Goal: Find specific page/section: Find specific page/section

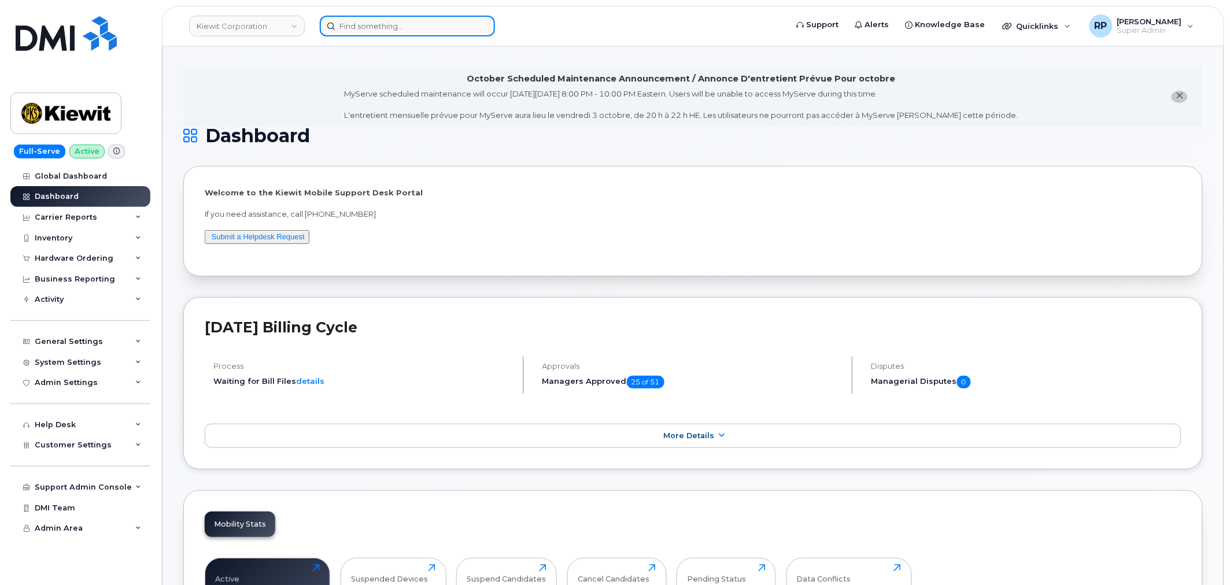
click at [374, 27] on input at bounding box center [407, 26] width 175 height 21
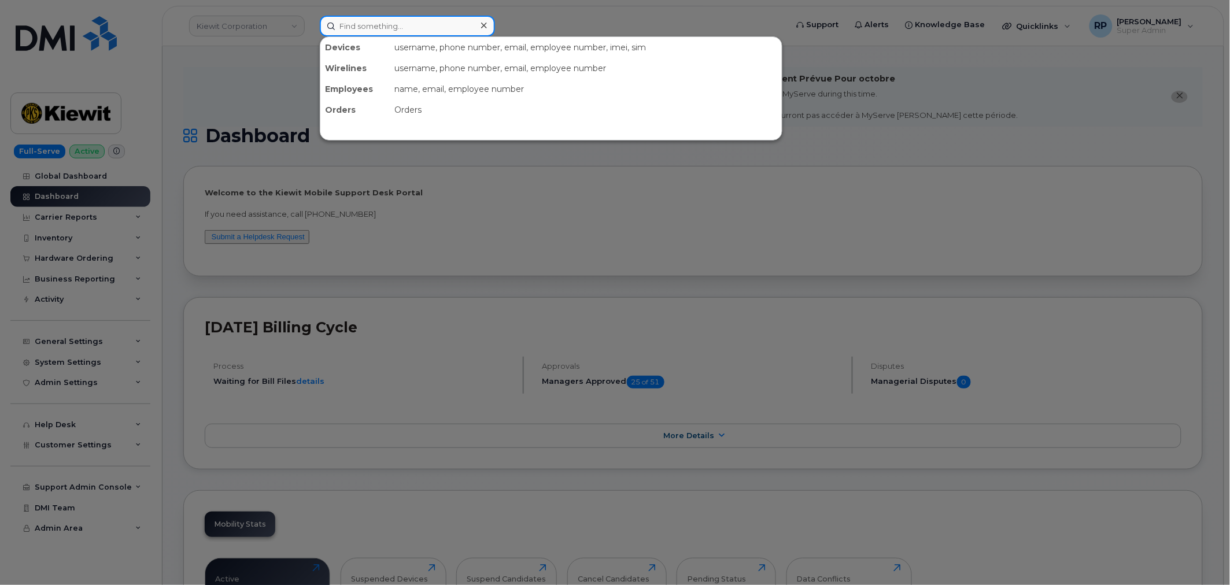
paste input "732-261-2691"
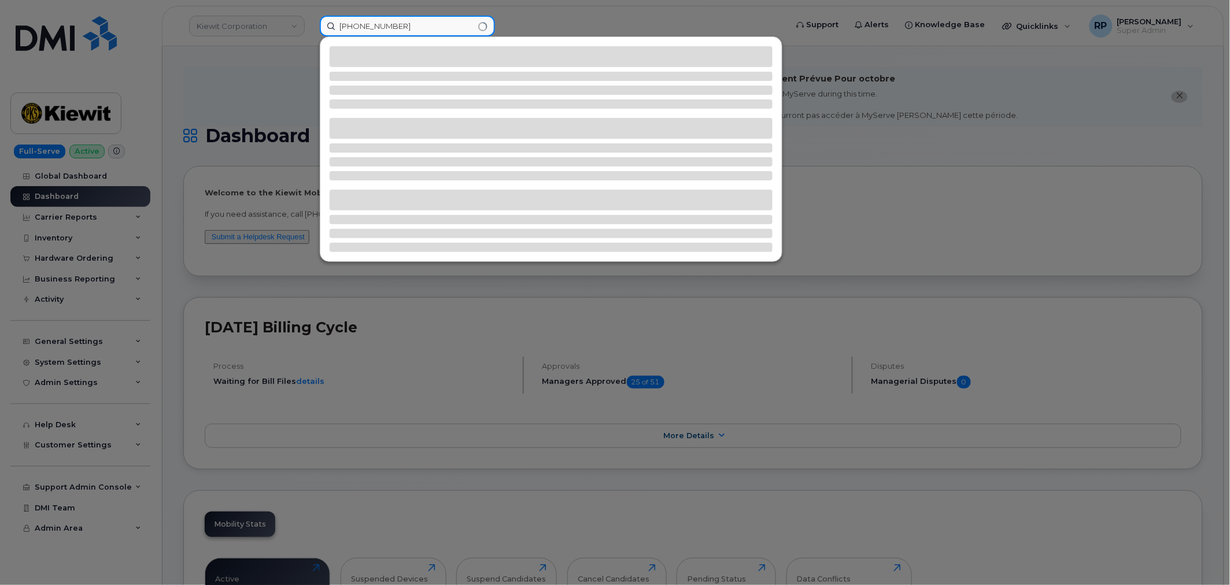
type input "732-261-2691"
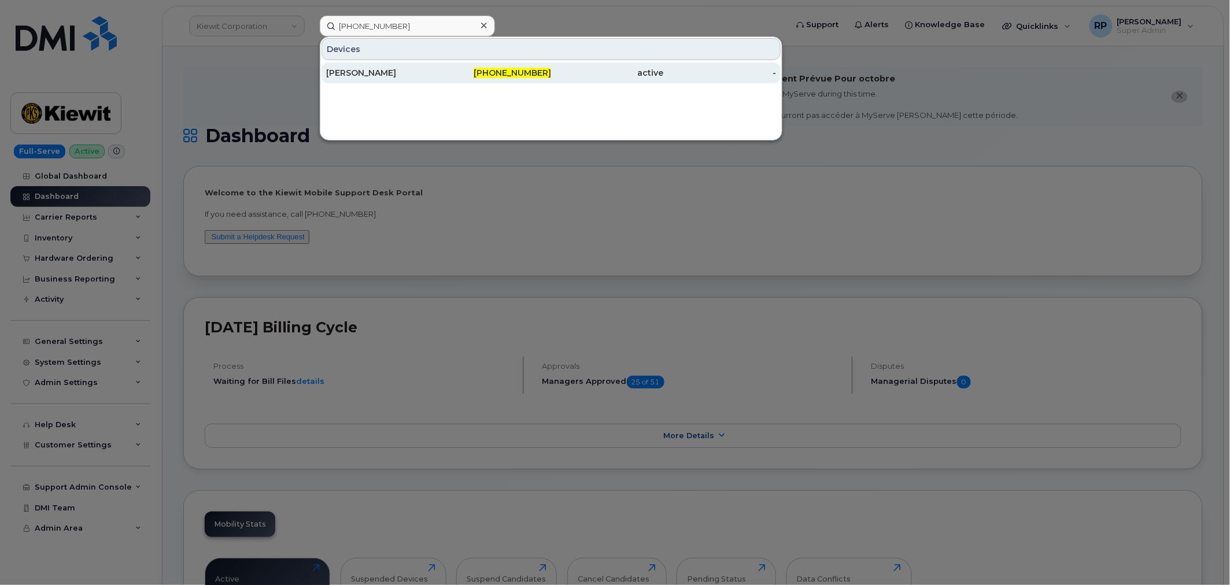
click at [410, 73] on div "TROY BRIER" at bounding box center [382, 73] width 113 height 12
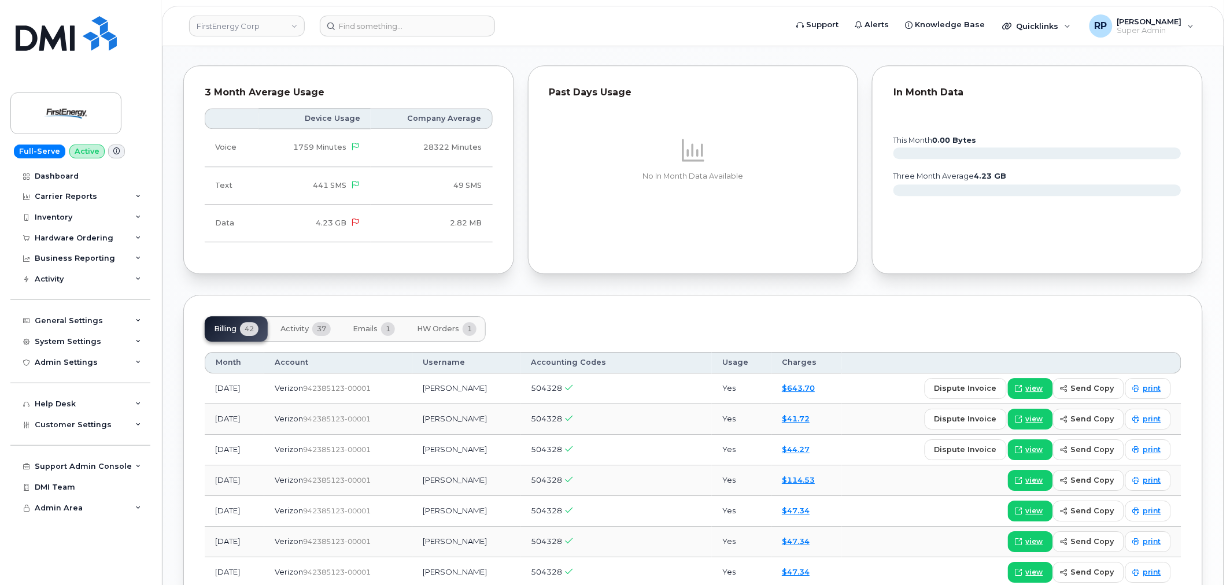
scroll to position [1327, 0]
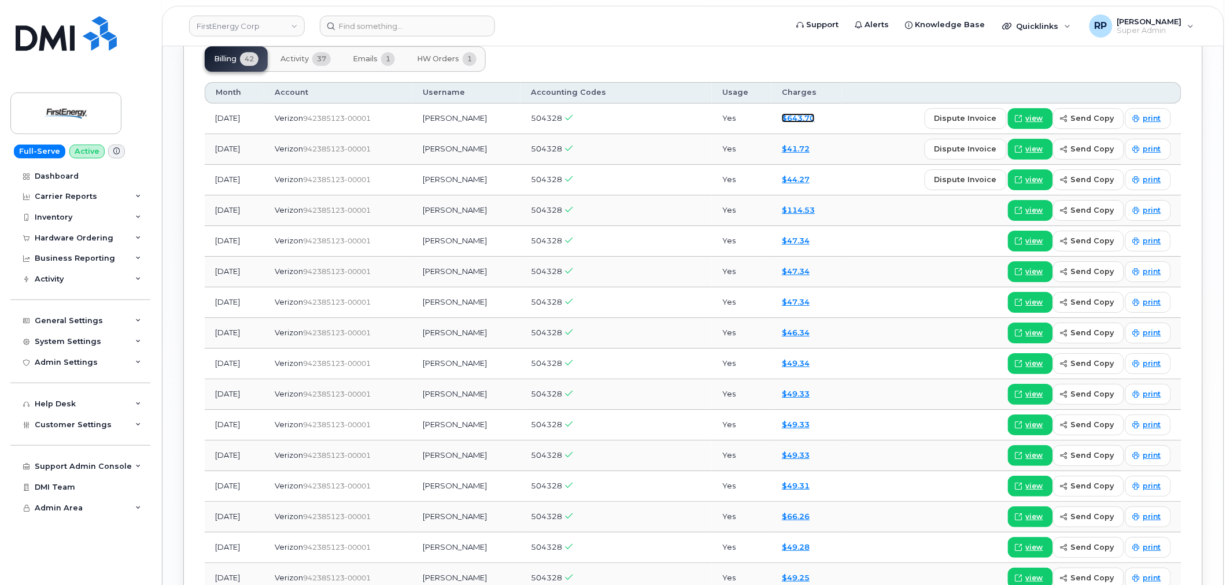
click at [798, 120] on link "$643.70" at bounding box center [798, 117] width 33 height 9
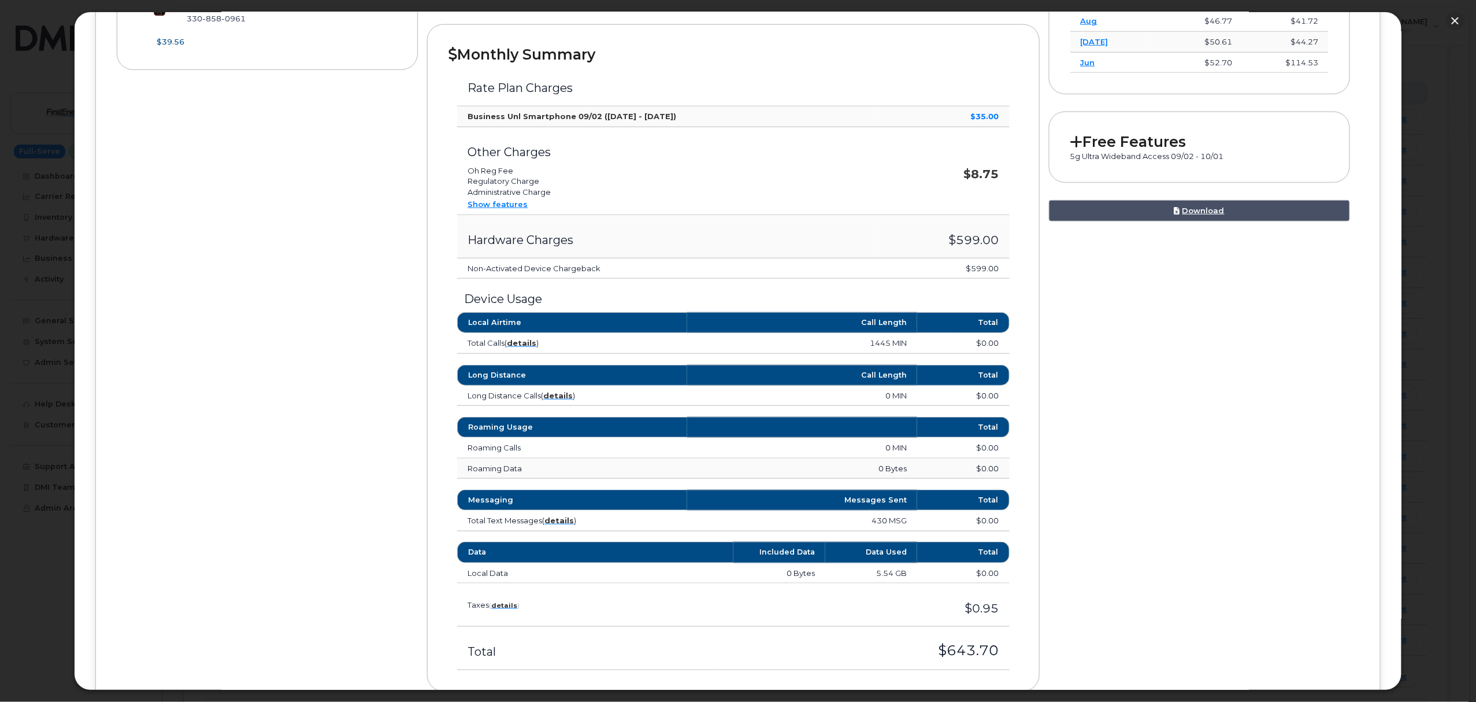
scroll to position [421, 0]
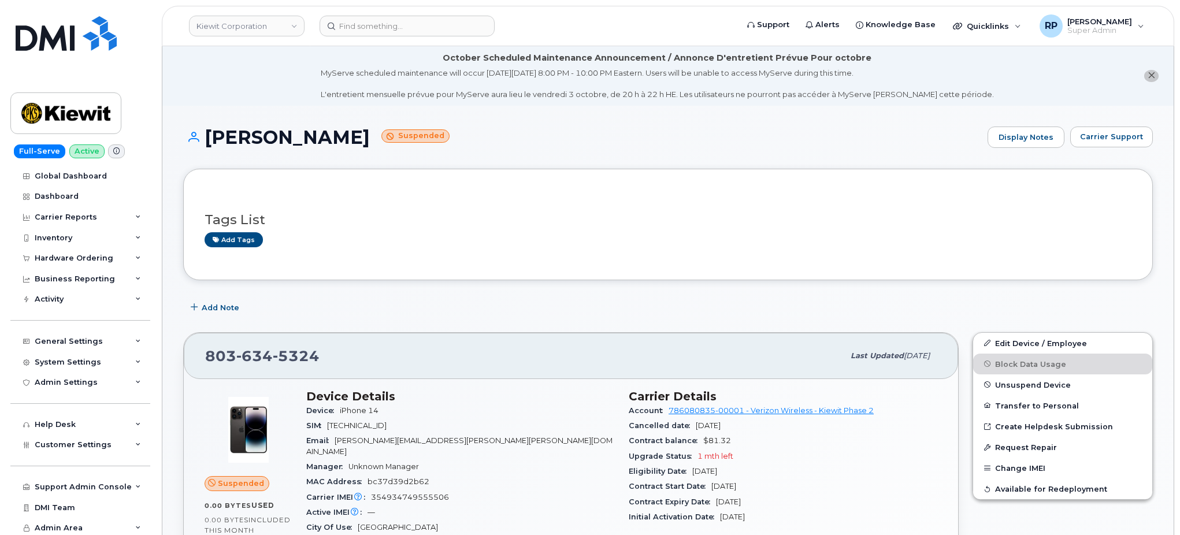
scroll to position [214, 0]
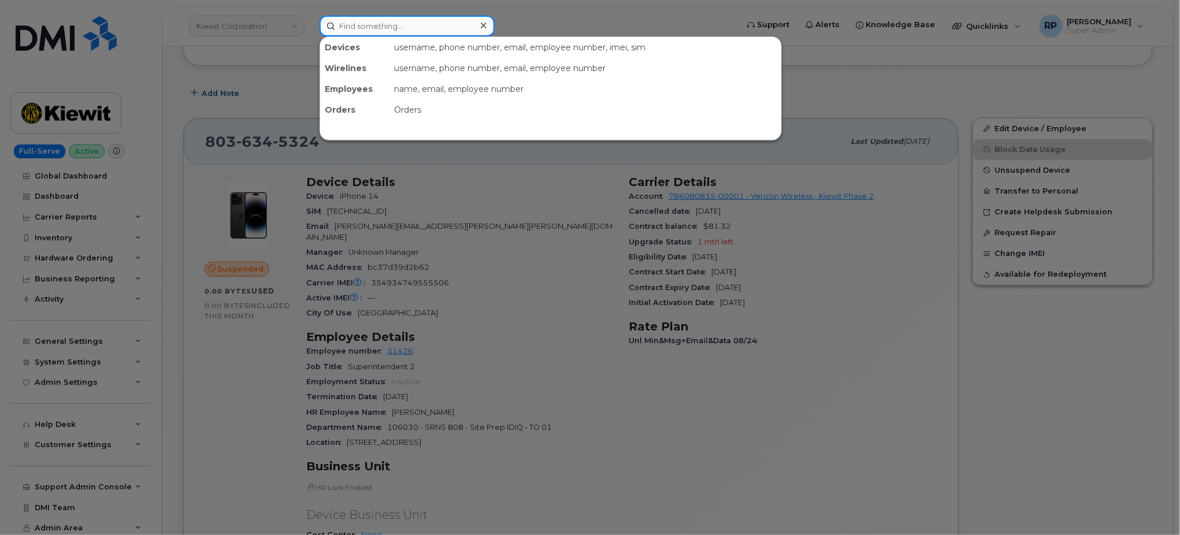
click at [377, 31] on input at bounding box center [407, 26] width 175 height 21
paste input "7076573592"
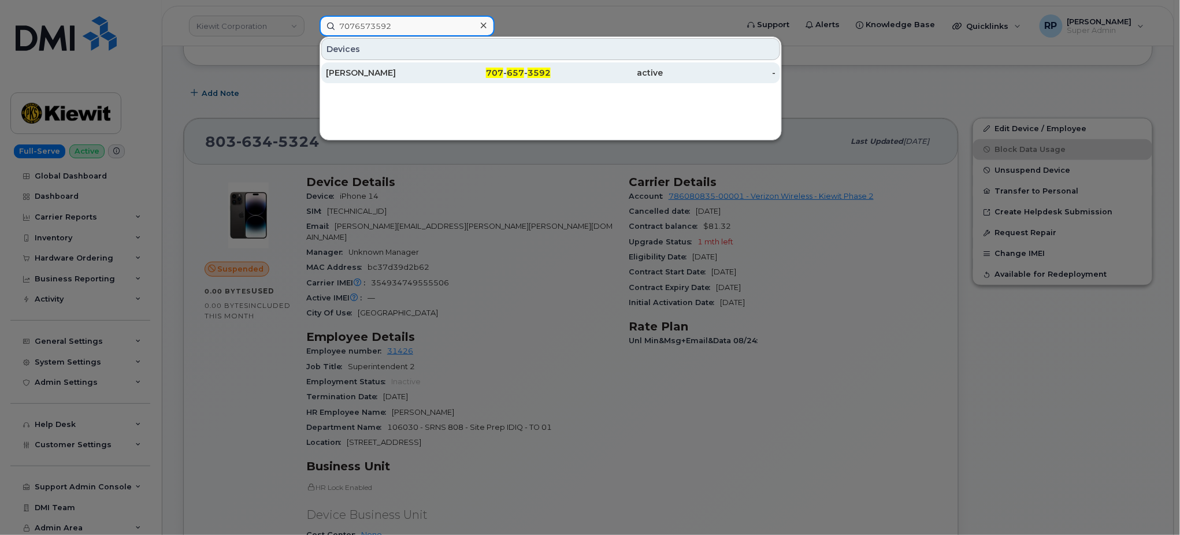
type input "7076573592"
click at [383, 75] on div "[PERSON_NAME]" at bounding box center [382, 73] width 113 height 12
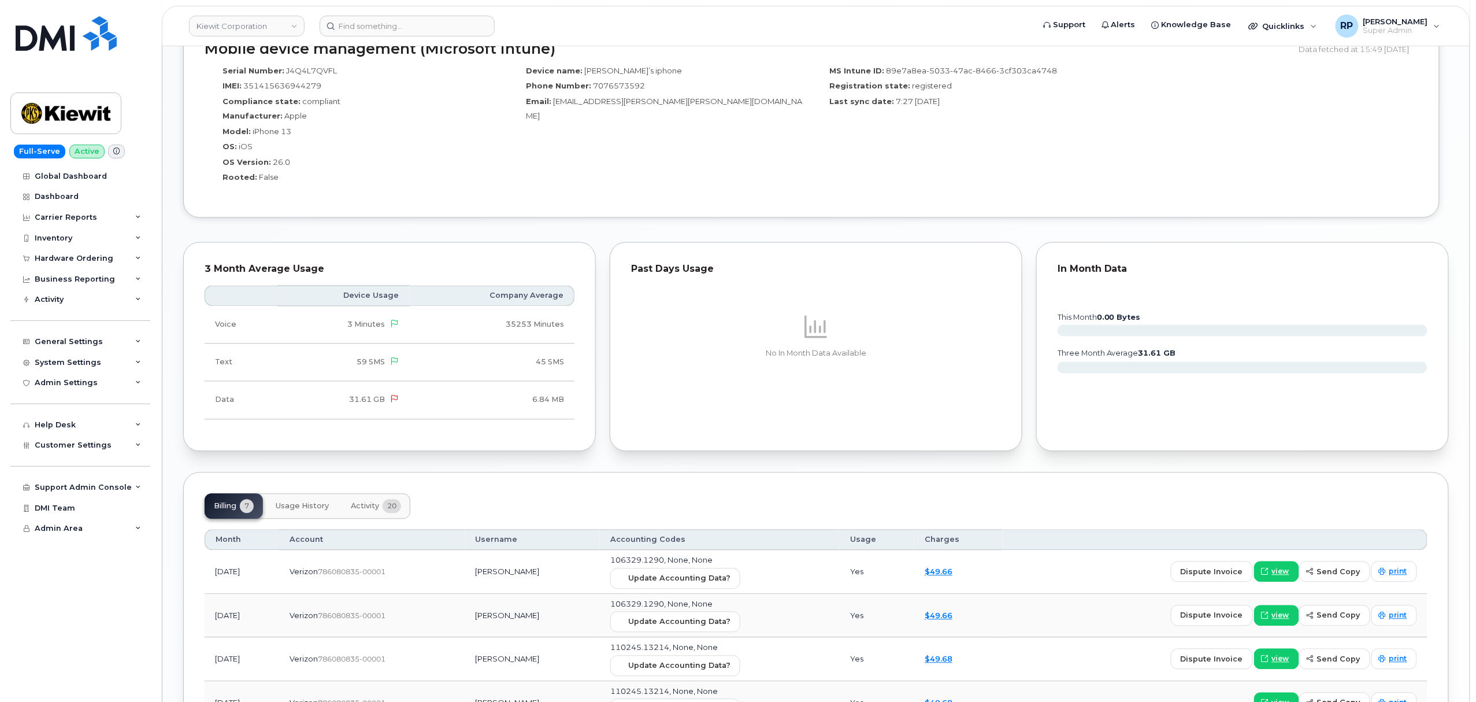
scroll to position [995, 0]
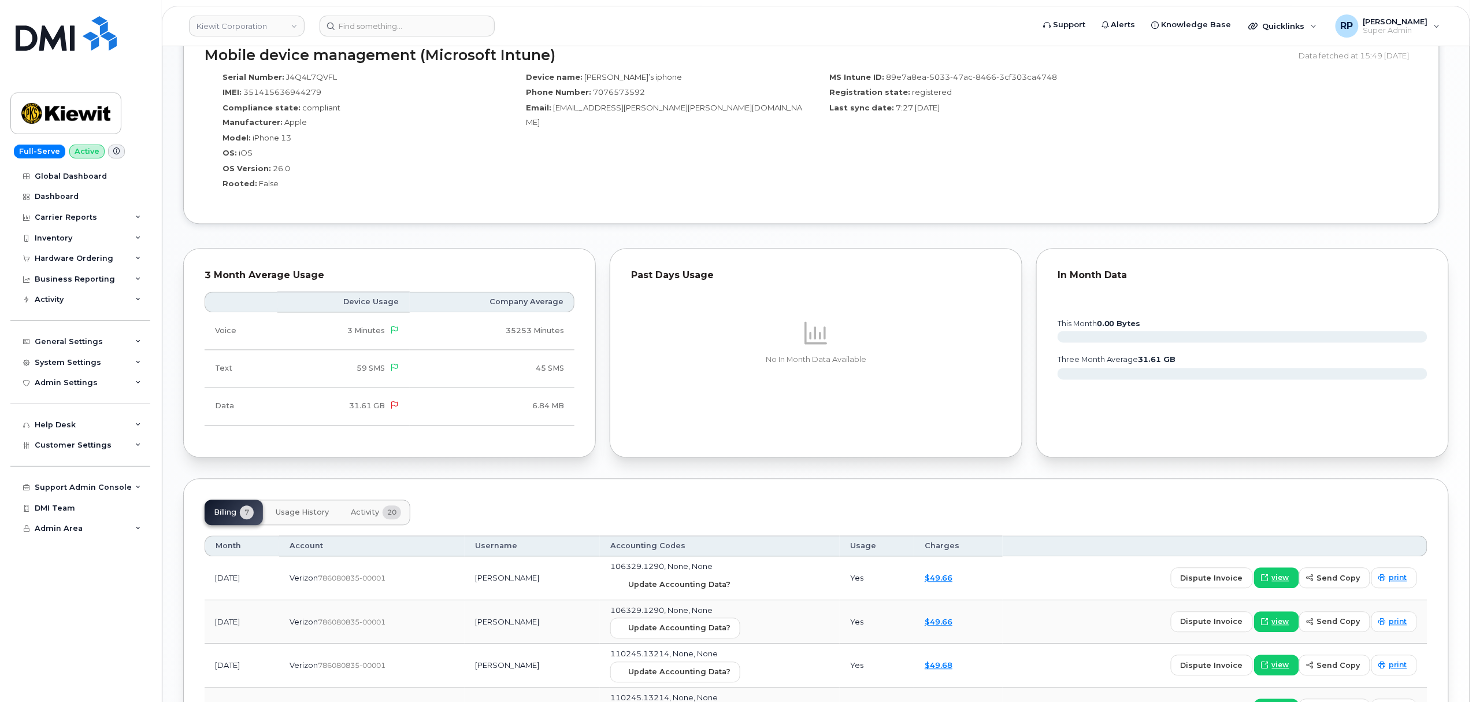
drag, startPoint x: 708, startPoint y: 594, endPoint x: 817, endPoint y: 76, distance: 529.5
click at [708, 590] on span "Update Accounting Data?" at bounding box center [679, 584] width 102 height 11
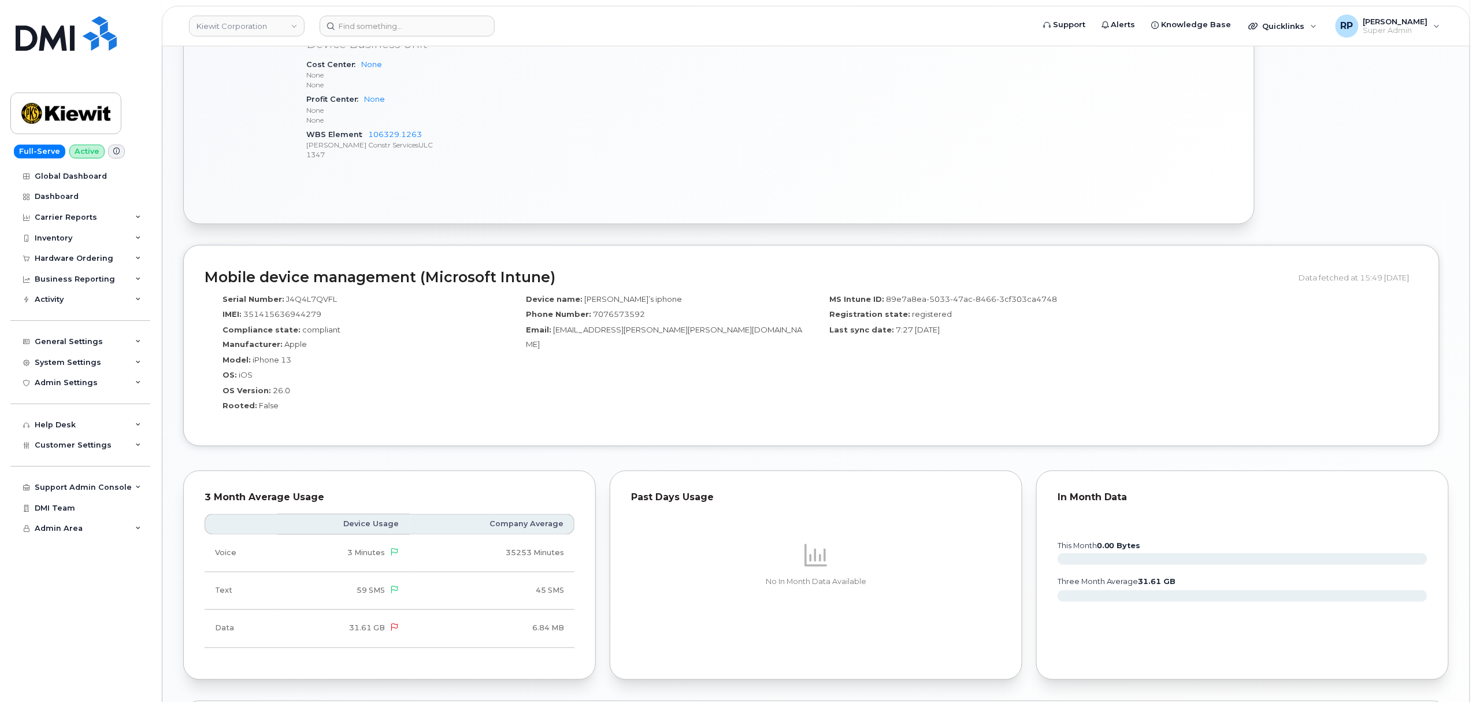
scroll to position [609, 0]
